Goal: Information Seeking & Learning: Learn about a topic

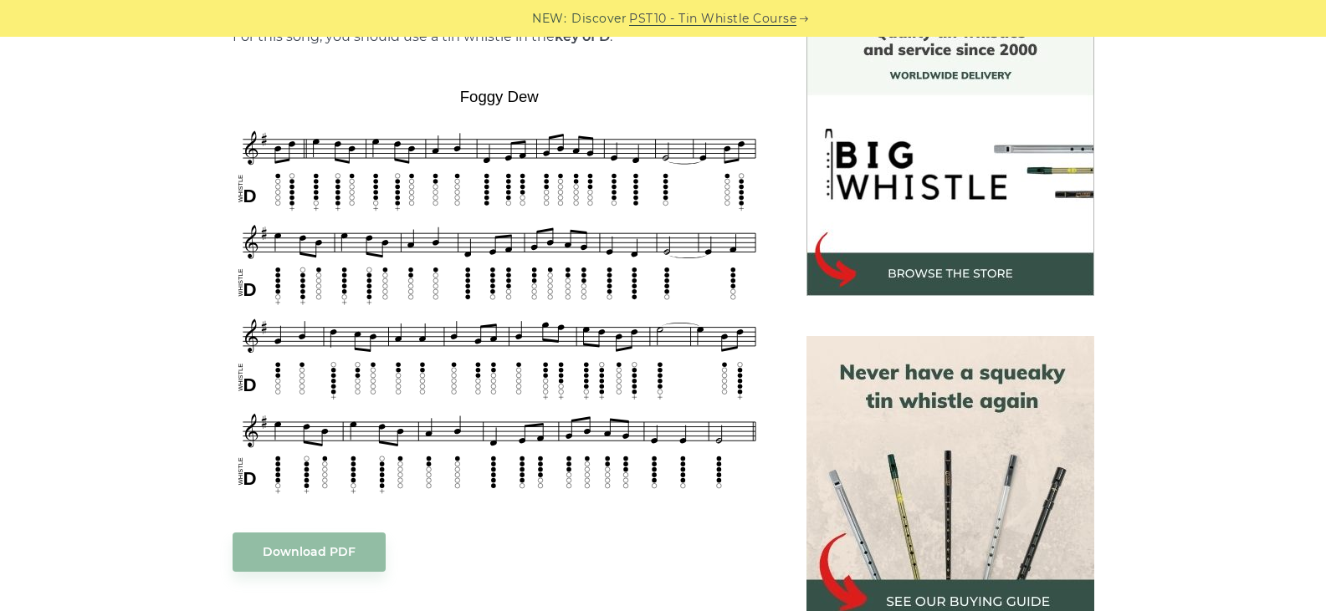
scroll to position [467, 0]
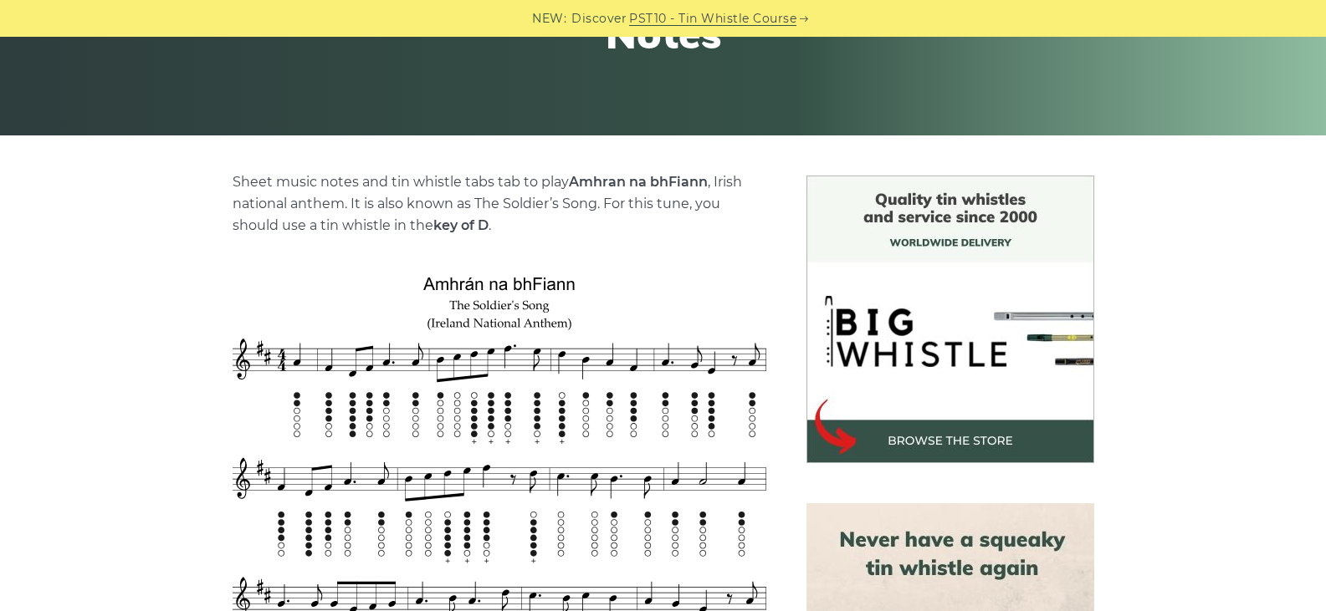
scroll to position [309, 0]
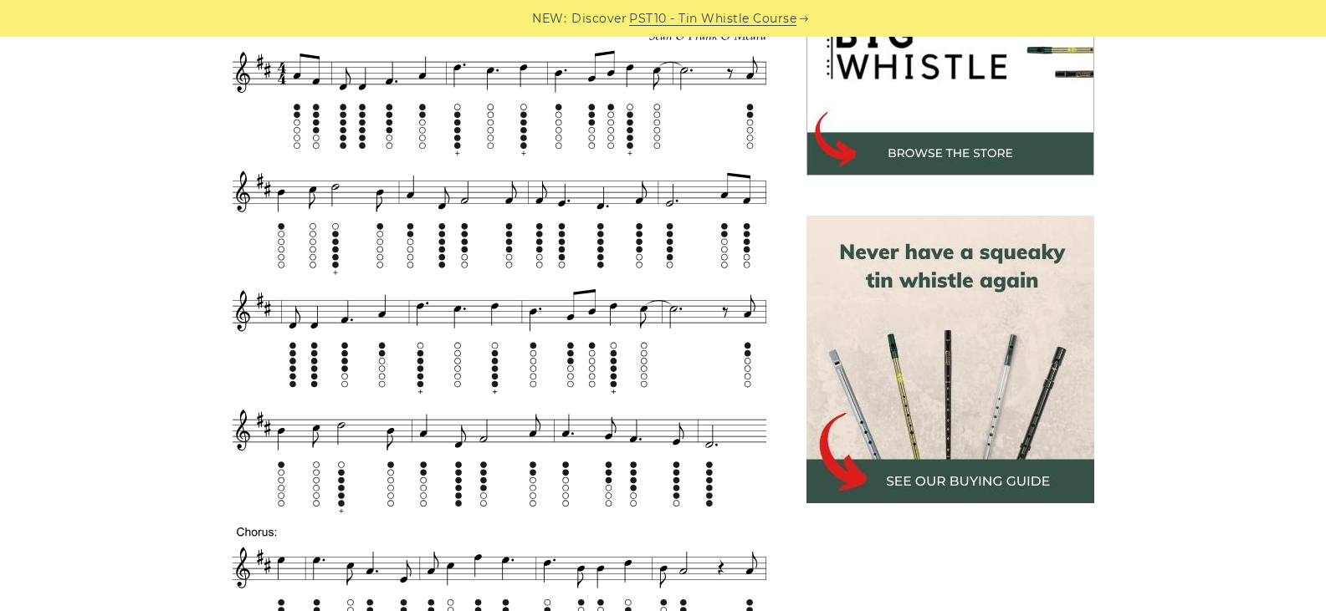
scroll to position [583, 0]
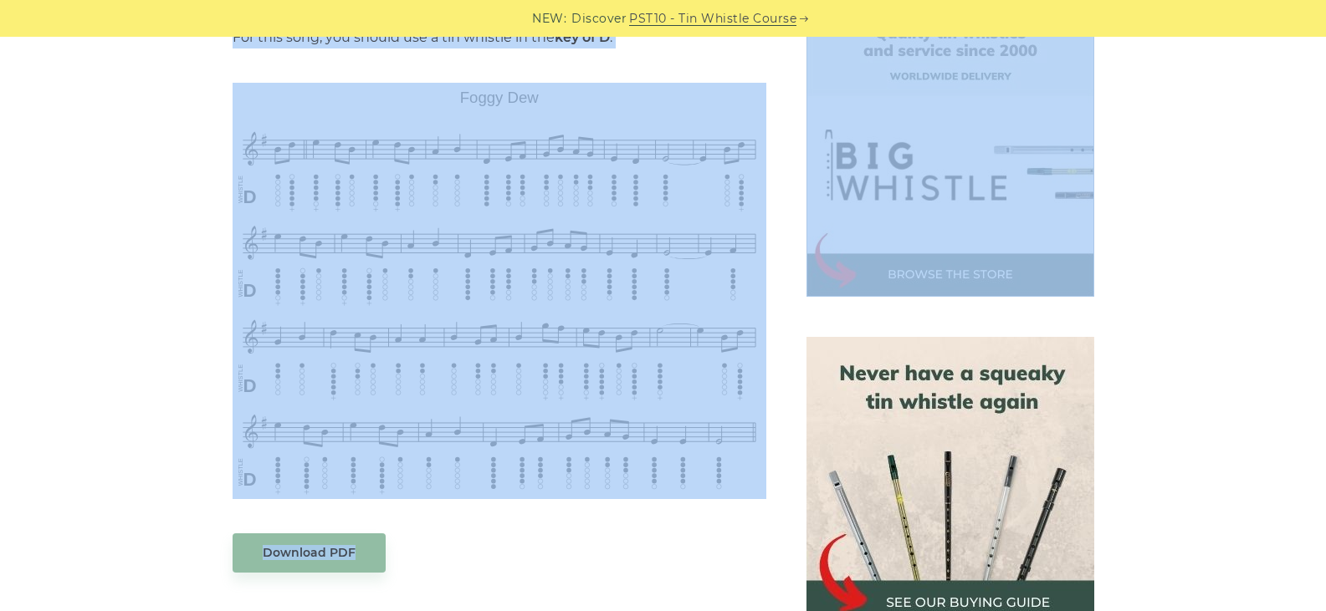
scroll to position [492, 0]
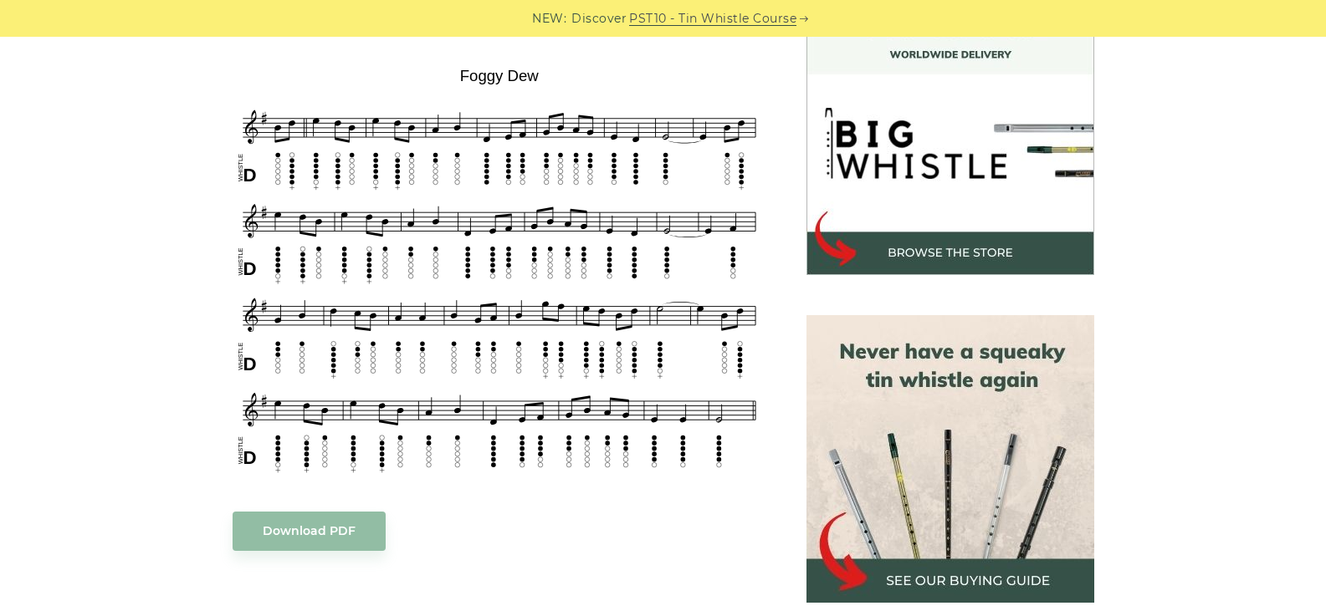
click at [1279, 235] on div "Sheet music (notes) and tab to play Foggy Dew on a tin whistle ([PERSON_NAME] w…" at bounding box center [663, 545] width 1326 height 1117
